Goal: Check status

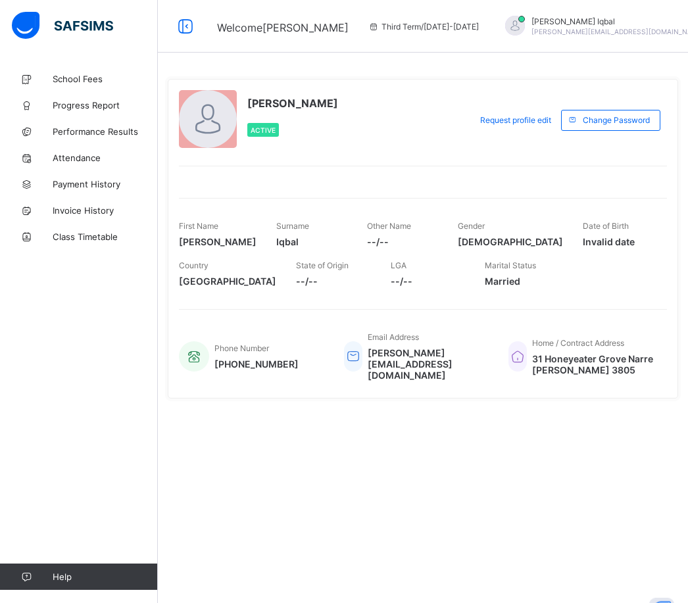
click at [115, 139] on link "Performance Results" at bounding box center [79, 131] width 158 height 26
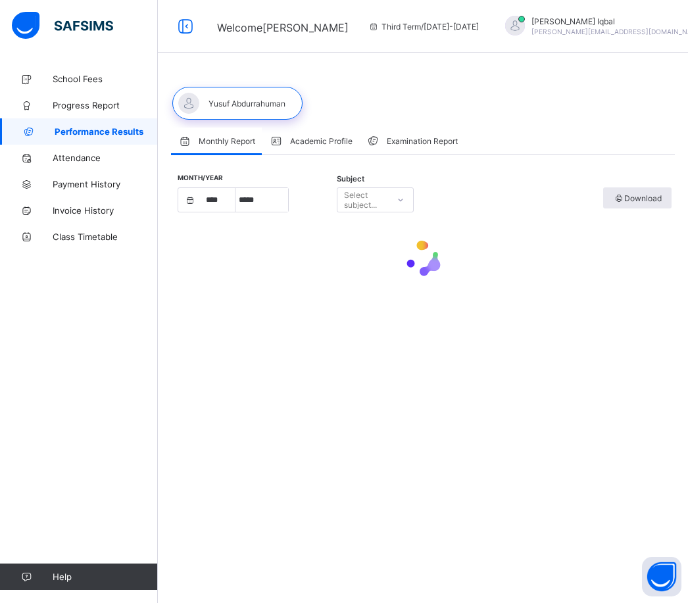
select select "****"
select select "*"
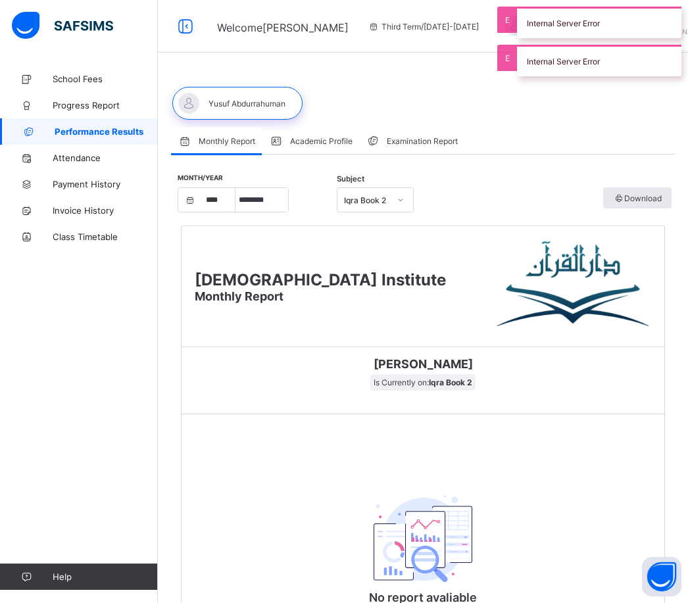
scroll to position [66, 0]
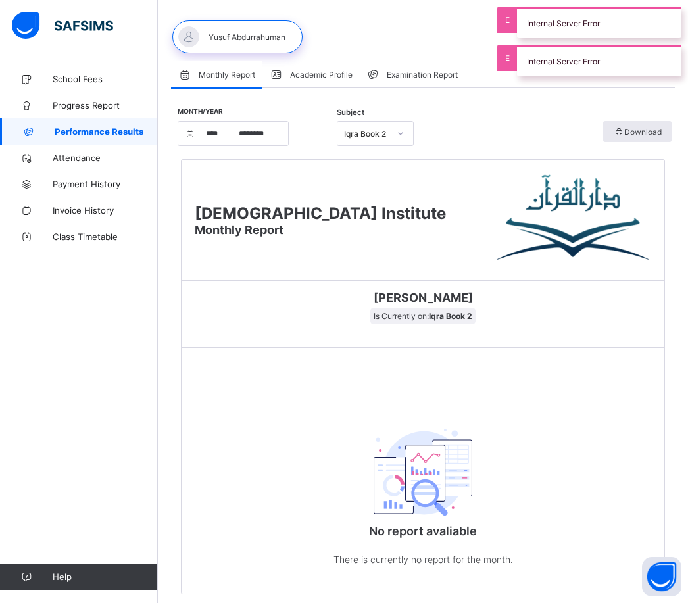
click at [476, 324] on span "Is Currently on: Iqra Book 2" at bounding box center [423, 316] width 105 height 16
click at [110, 107] on span "Progress Report" at bounding box center [105, 105] width 105 height 11
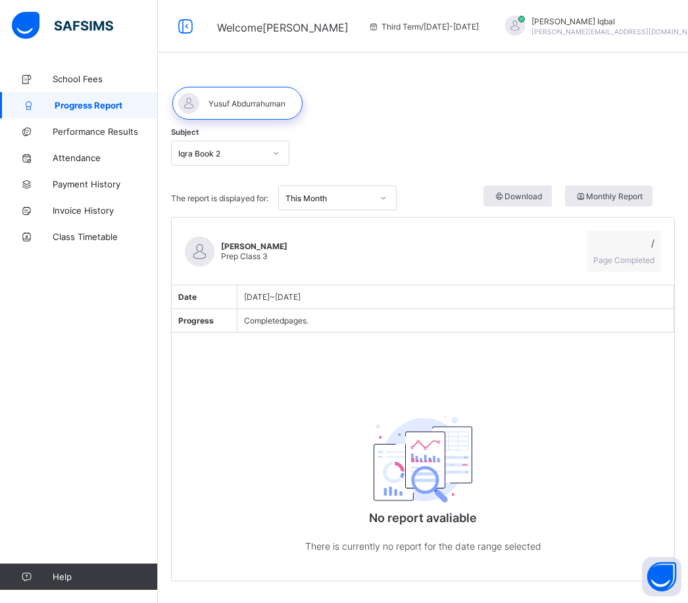
click at [628, 253] on span at bounding box center [624, 252] width 61 height 7
click at [117, 136] on span "Performance Results" at bounding box center [105, 131] width 105 height 11
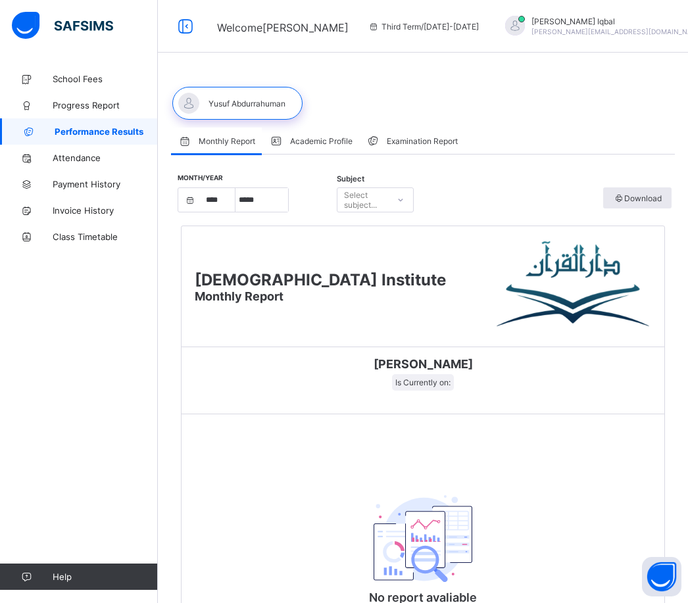
select select "****"
select select "*"
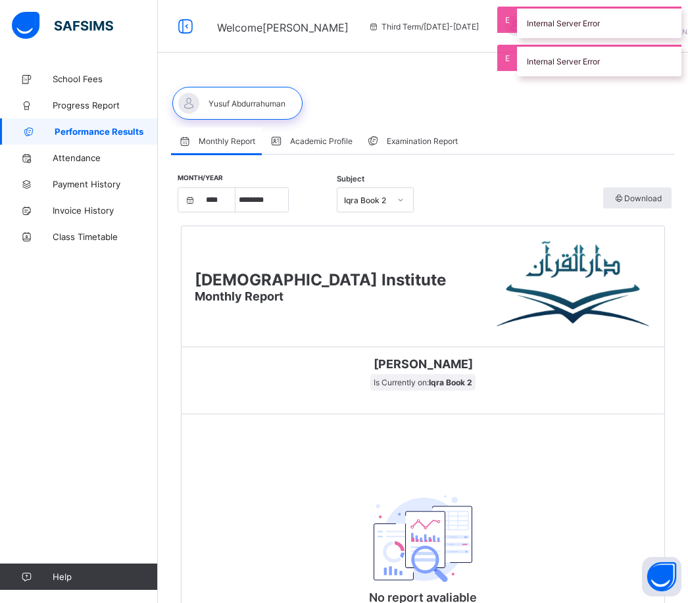
click at [416, 141] on span "Examination Report" at bounding box center [422, 141] width 71 height 10
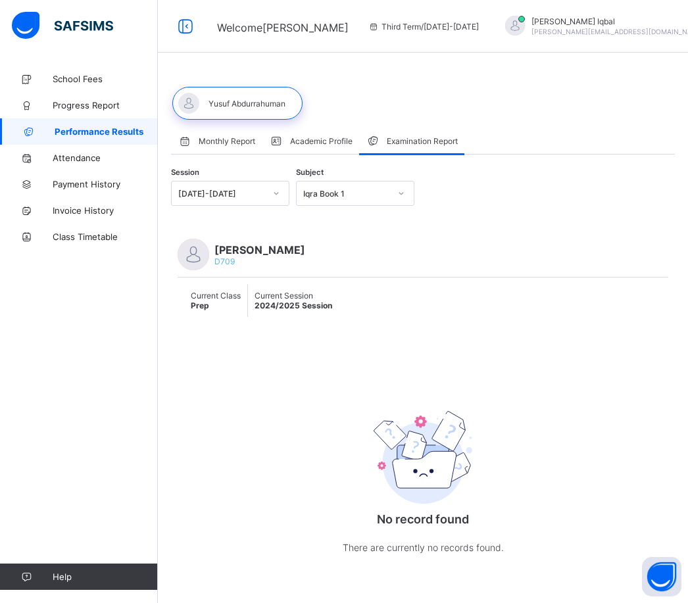
click at [332, 306] on span "2024/2025 Session" at bounding box center [294, 306] width 78 height 10
click at [327, 280] on div "Current Class Prep Current Session 2024/2025 Session" at bounding box center [423, 301] width 491 height 46
click at [290, 309] on span "2024/2025 Session" at bounding box center [294, 306] width 78 height 10
click at [305, 255] on span "[PERSON_NAME]" at bounding box center [260, 249] width 91 height 13
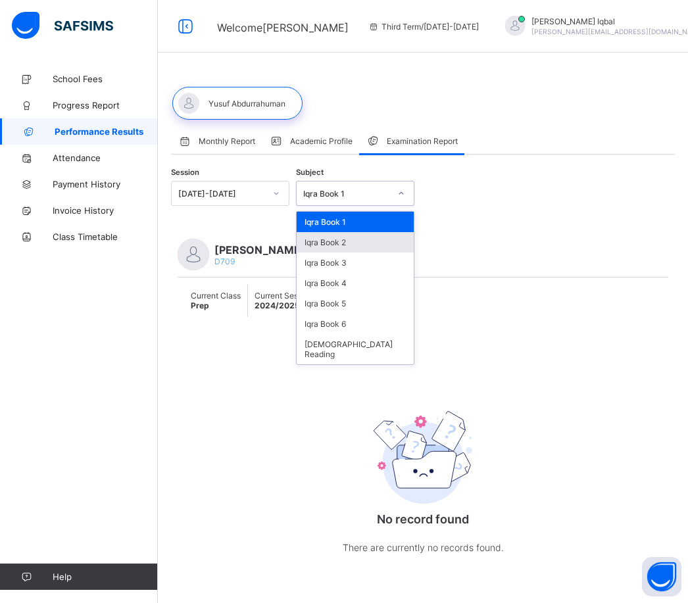
click at [384, 247] on div "Iqra Book 2" at bounding box center [355, 242] width 117 height 20
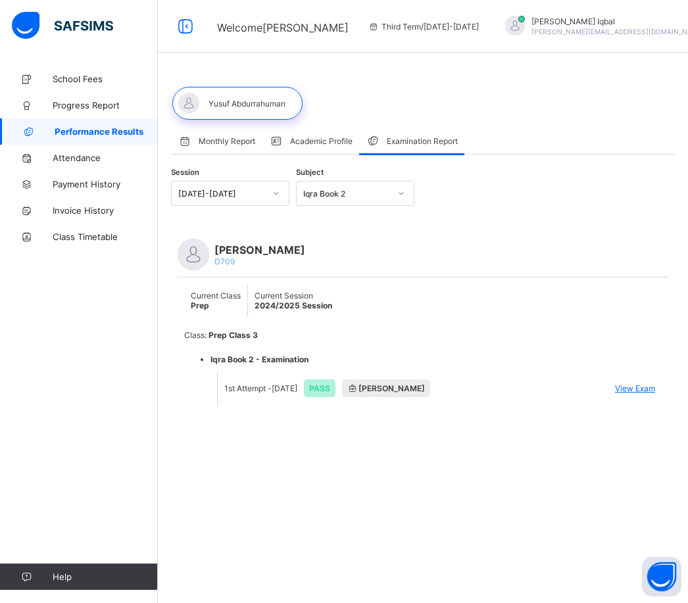
click at [638, 386] on span "View Exam" at bounding box center [635, 389] width 40 height 10
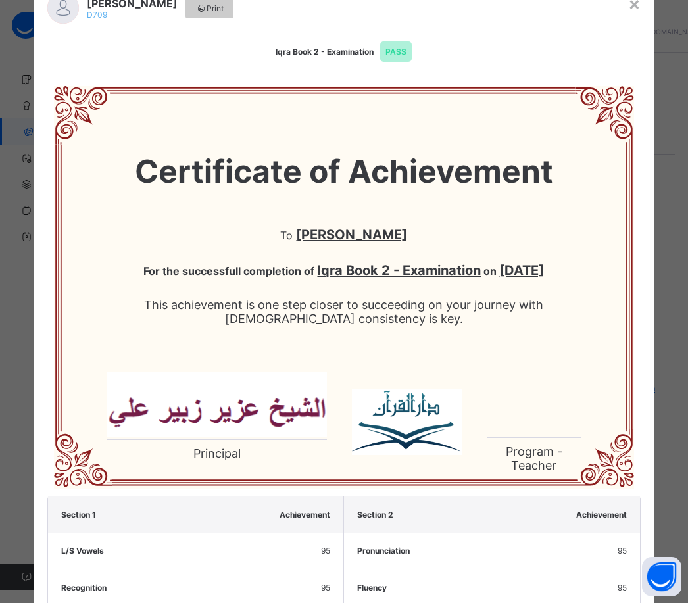
scroll to position [43, 0]
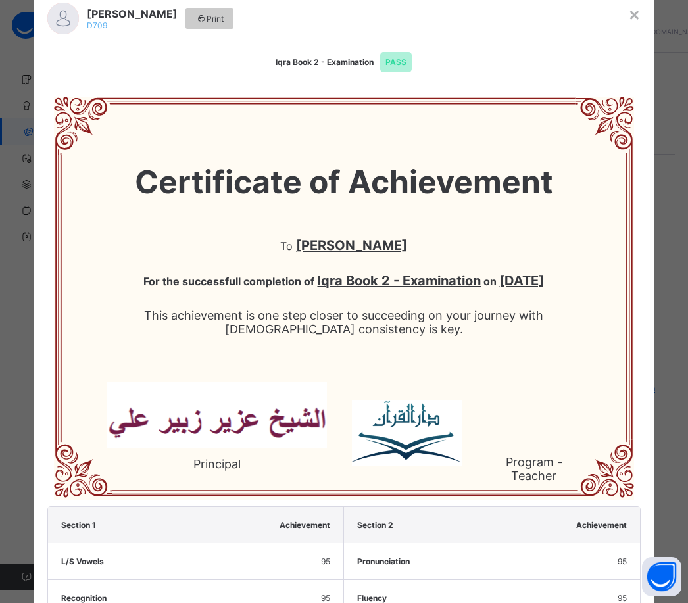
click at [224, 18] on span "Print" at bounding box center [209, 19] width 28 height 10
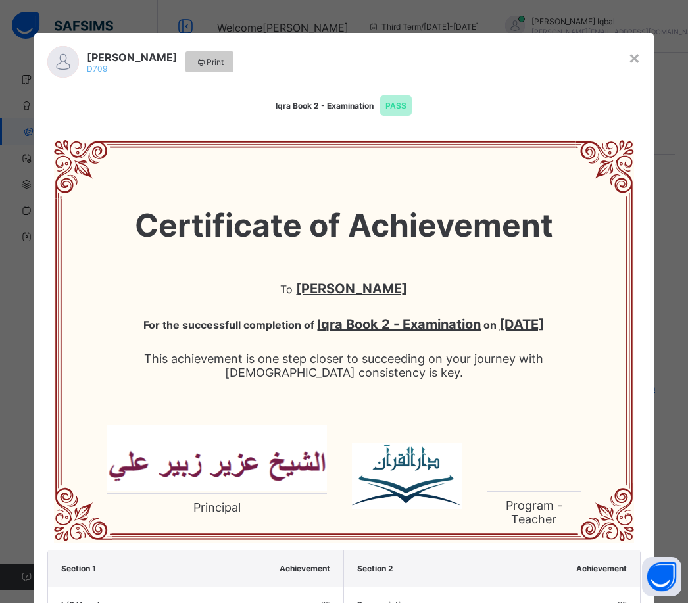
scroll to position [0, 0]
click at [640, 60] on div "×" at bounding box center [634, 57] width 13 height 22
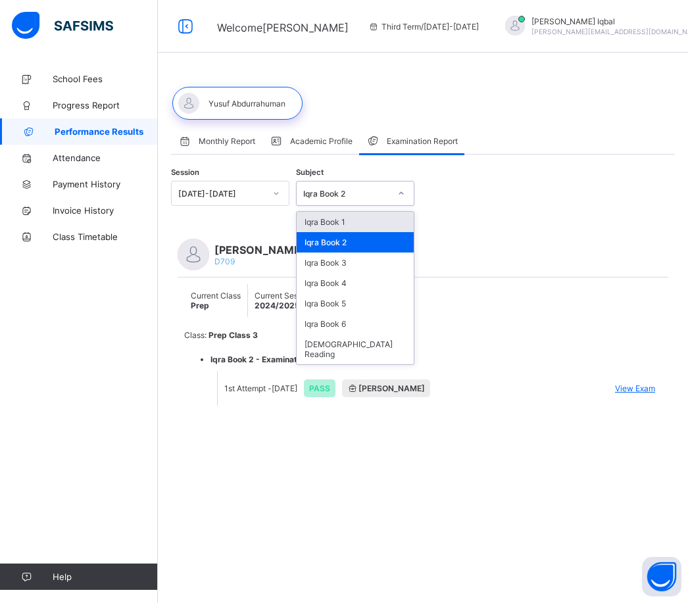
click at [403, 217] on div "Iqra Book 1" at bounding box center [355, 222] width 117 height 20
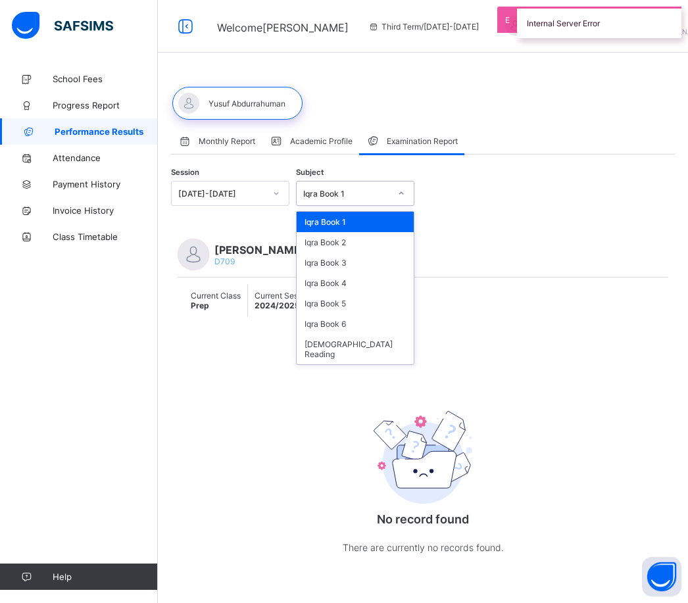
click at [387, 242] on div "Iqra Book 2" at bounding box center [355, 242] width 117 height 20
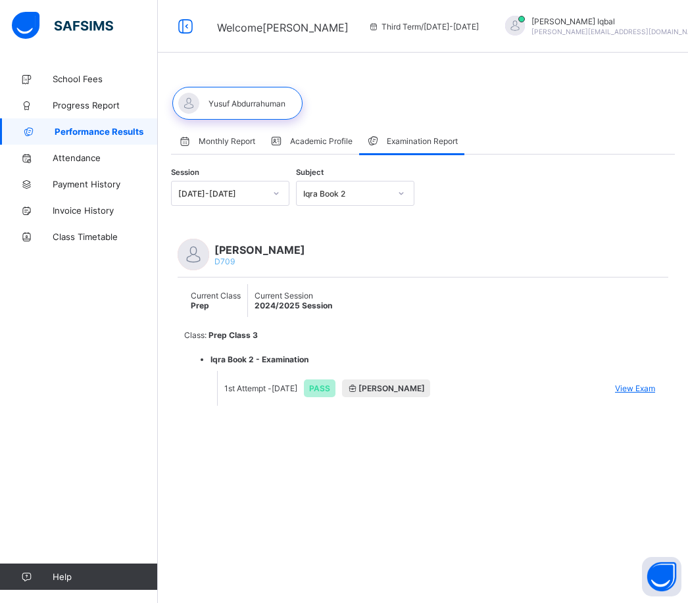
click at [430, 389] on span "[PERSON_NAME]" at bounding box center [386, 389] width 88 height 18
click at [244, 137] on span "Monthly Report" at bounding box center [227, 141] width 57 height 10
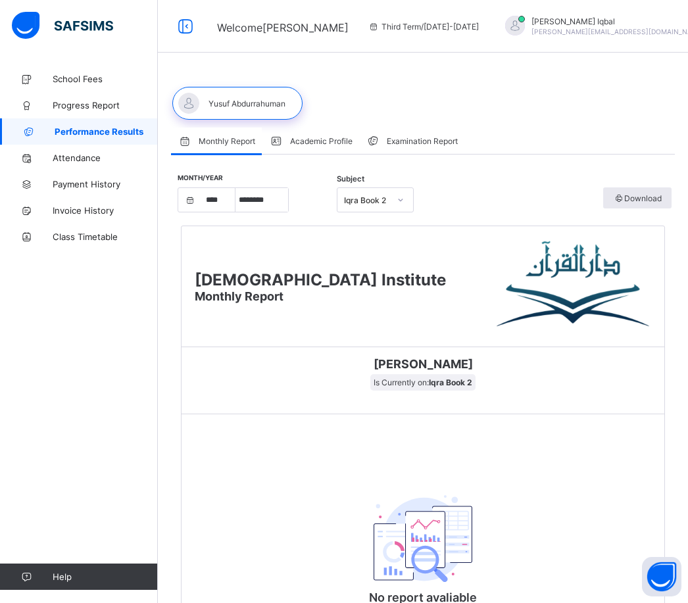
click at [335, 136] on span "Academic Profile" at bounding box center [321, 141] width 63 height 10
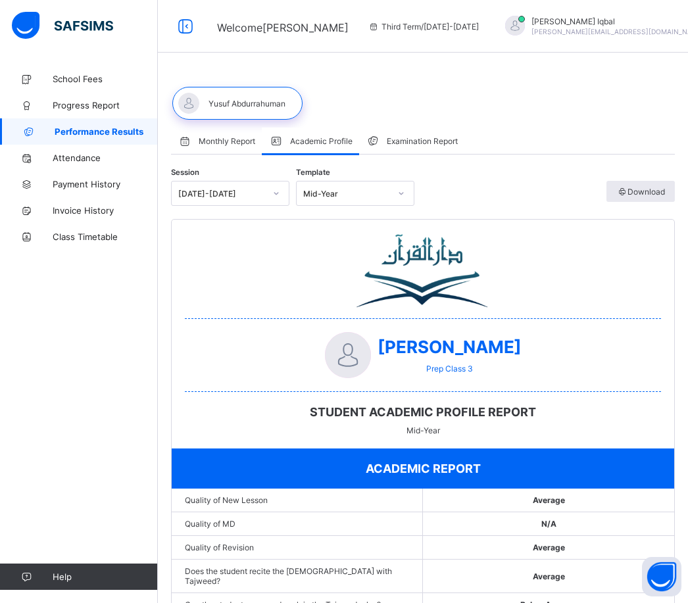
click at [228, 146] on div "Monthly Report" at bounding box center [216, 141] width 91 height 26
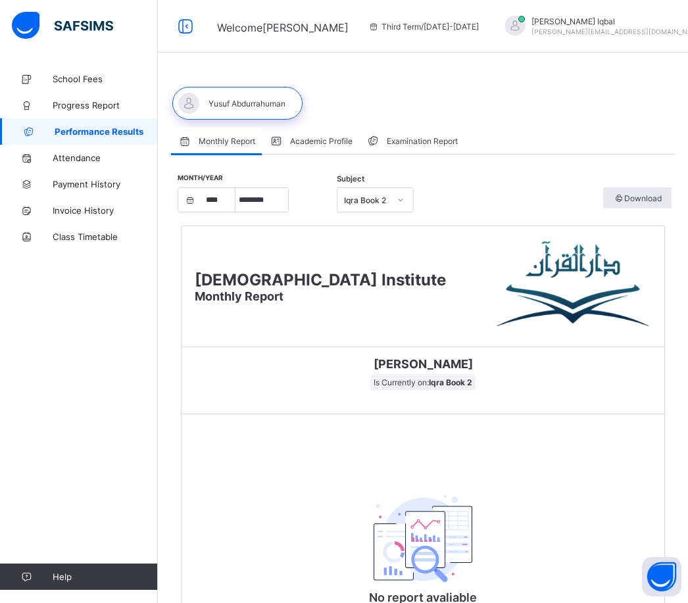
click at [311, 135] on div "Academic Profile" at bounding box center [310, 141] width 97 height 26
